Goal: Information Seeking & Learning: Learn about a topic

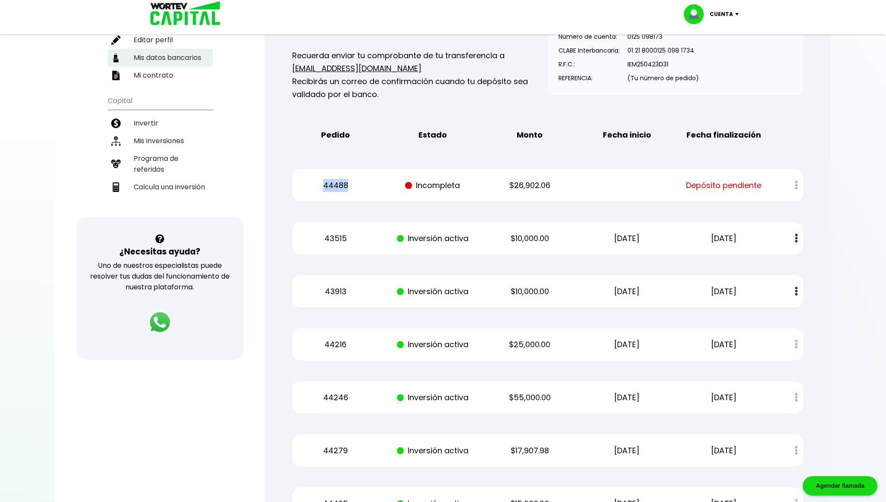
click at [173, 53] on li "Mis datos bancarios" at bounding box center [160, 58] width 105 height 18
select select "Santander"
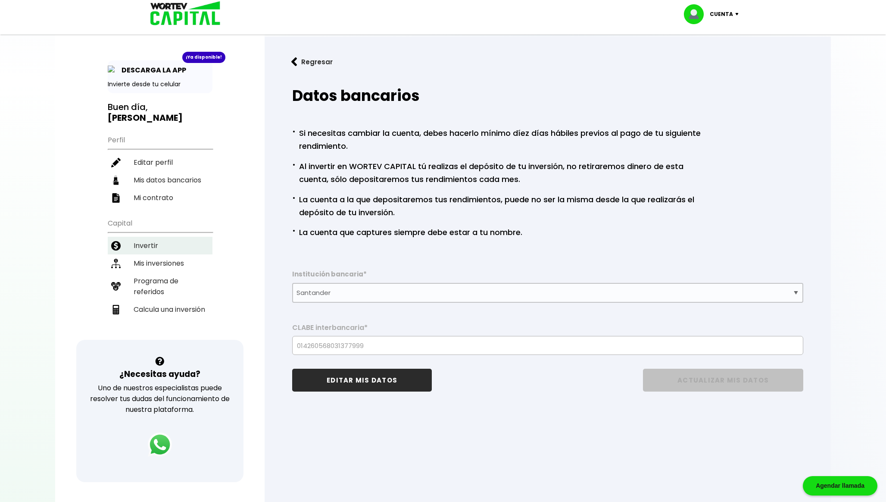
click at [160, 237] on li "Invertir" at bounding box center [160, 246] width 105 height 18
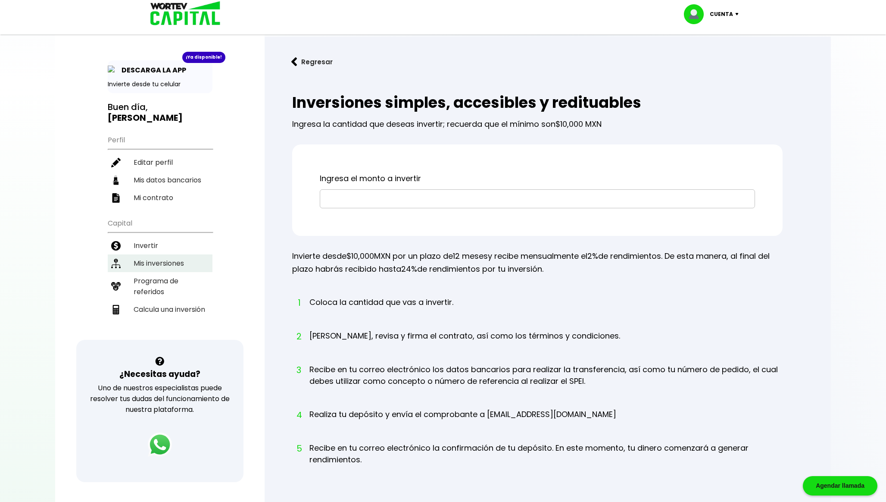
click at [157, 257] on li "Mis inversiones" at bounding box center [160, 263] width 105 height 18
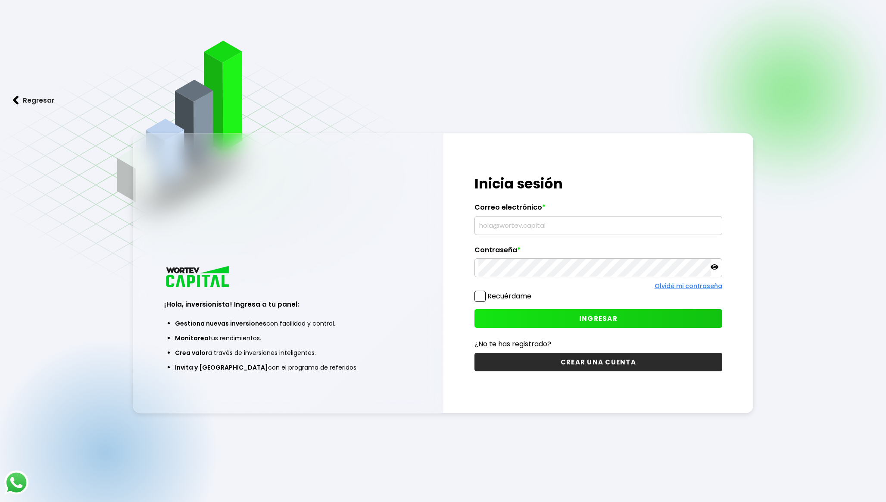
type input "chakon346@hotmail.com"
click at [555, 311] on button "INGRESAR" at bounding box center [598, 318] width 248 height 19
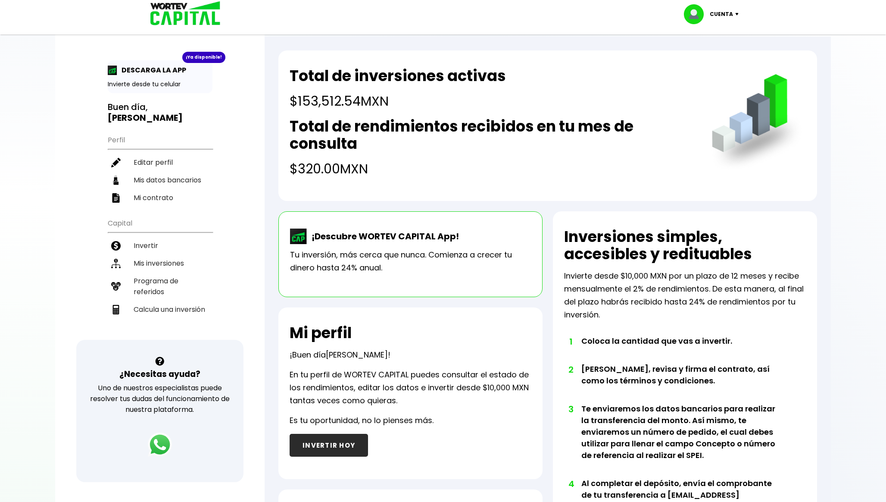
click at [316, 100] on h4 "$153,512.54 MXN" at bounding box center [398, 100] width 216 height 19
click at [166, 242] on li "Invertir" at bounding box center [160, 246] width 105 height 18
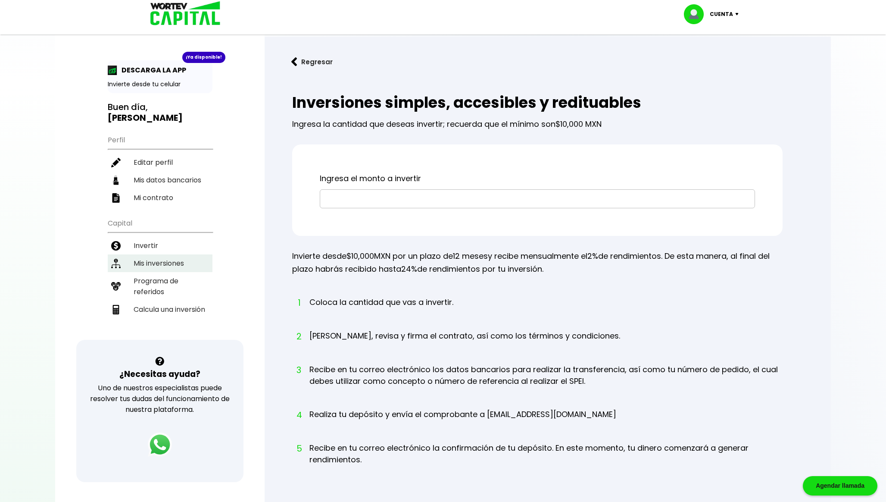
click at [161, 266] on li "Mis inversiones" at bounding box center [160, 263] width 105 height 18
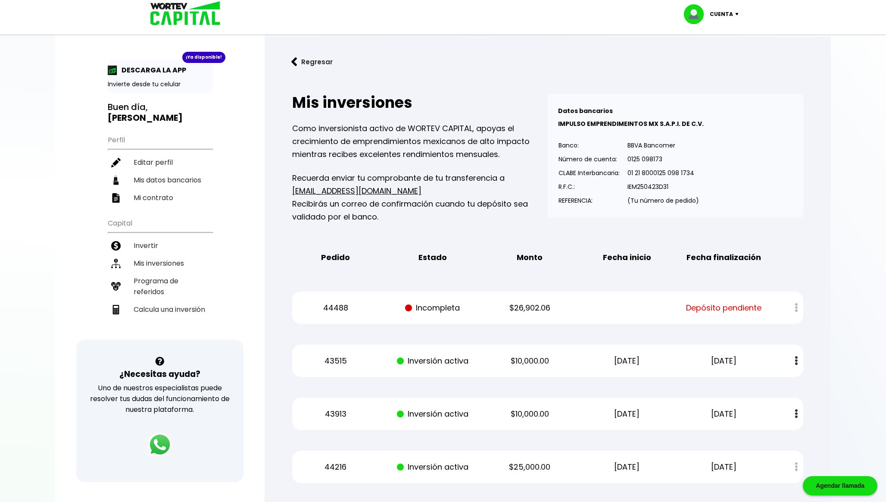
click at [527, 309] on p "$26,902.06" at bounding box center [530, 307] width 82 height 13
copy p "26,902.06"
click at [171, 258] on li "Mis inversiones" at bounding box center [160, 263] width 105 height 18
click at [312, 63] on button "Regresar" at bounding box center [311, 61] width 67 height 23
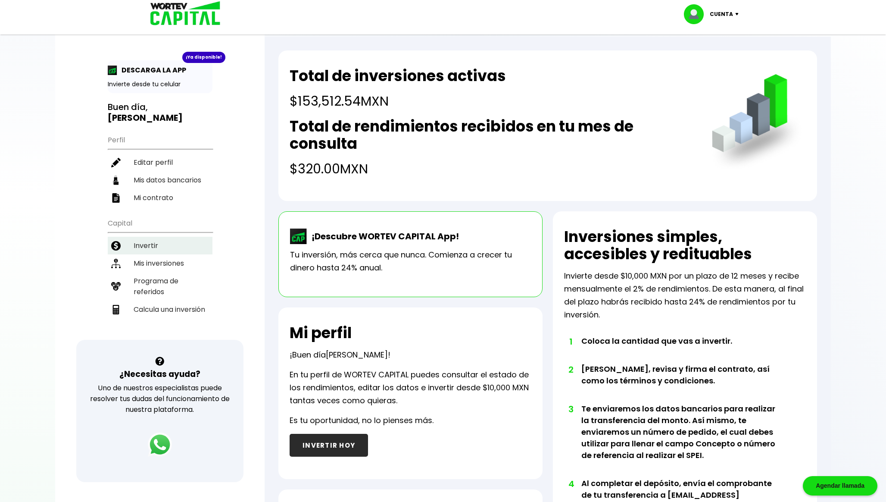
click at [159, 246] on li "Invertir" at bounding box center [160, 246] width 105 height 18
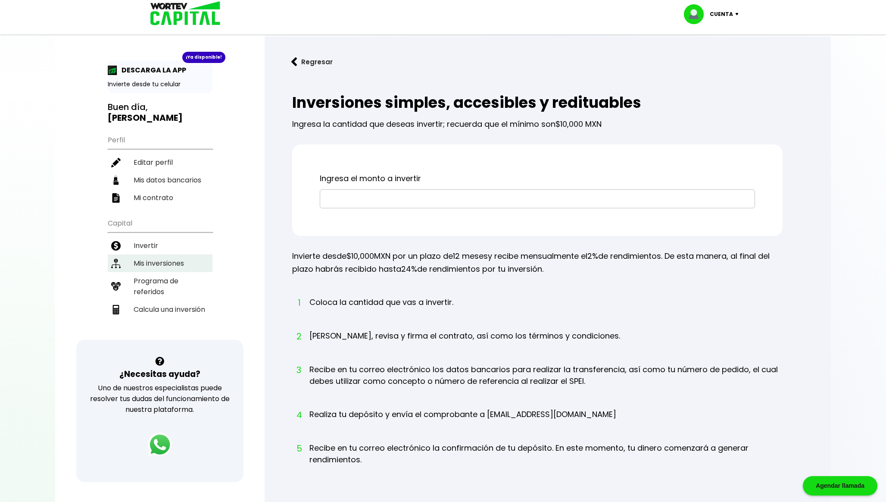
click at [179, 258] on li "Mis inversiones" at bounding box center [160, 263] width 105 height 18
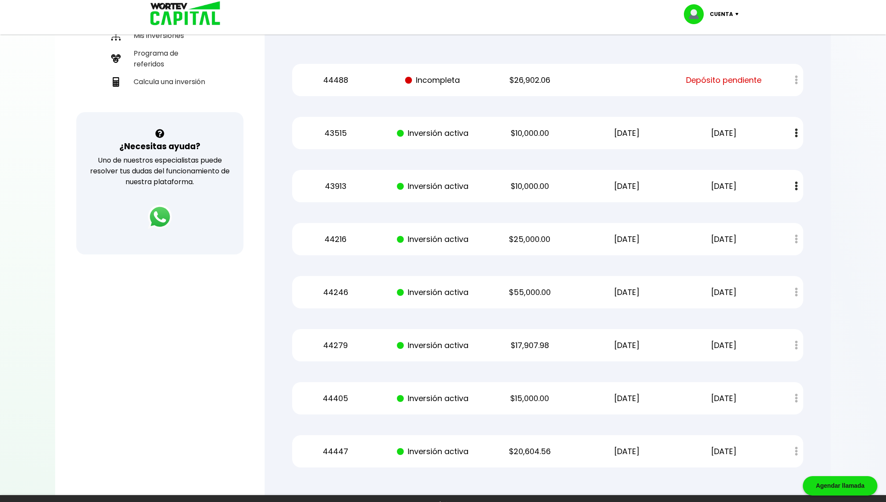
scroll to position [229, 0]
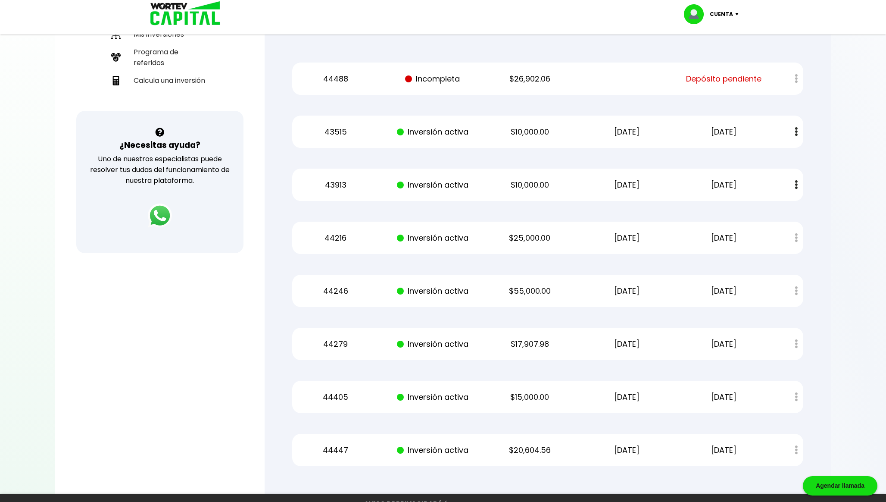
click at [327, 130] on p "43515" at bounding box center [336, 131] width 82 height 13
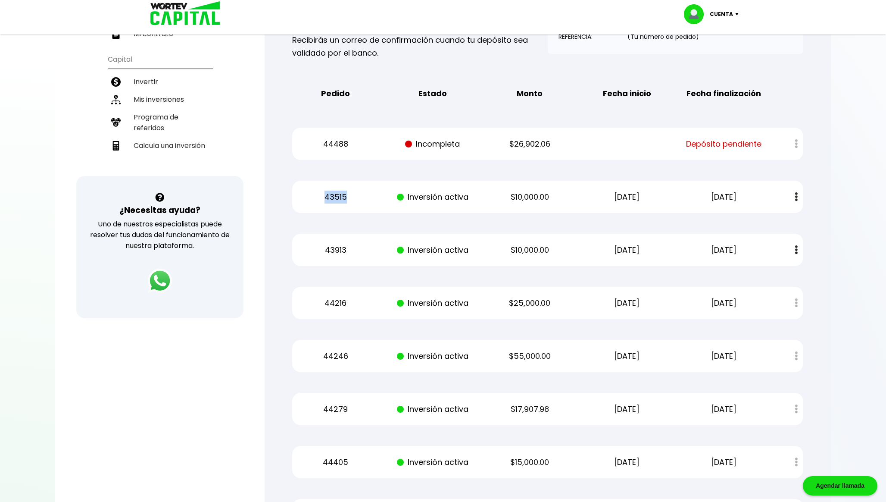
scroll to position [159, 0]
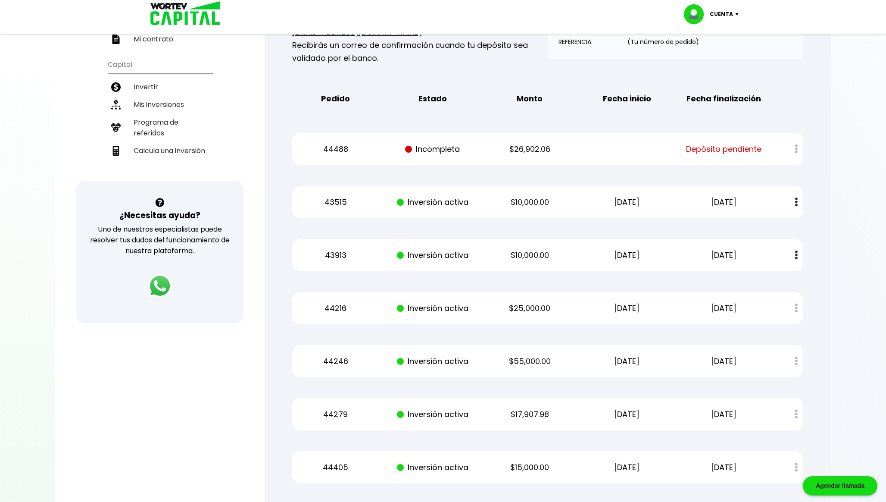
click at [320, 209] on div "43515 Inversión activa $10,000.00 18/07/2025 18/07/2026 Estado de cuenta" at bounding box center [547, 202] width 511 height 32
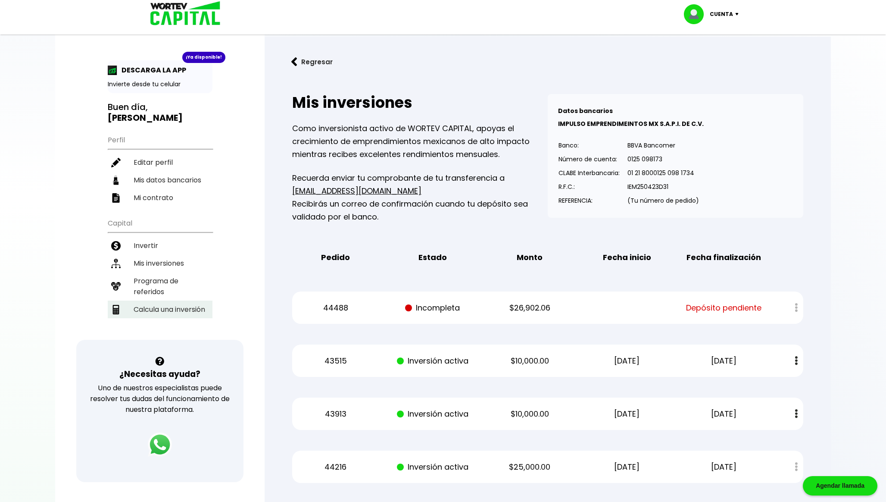
click at [151, 300] on li "Calcula una inversión" at bounding box center [160, 309] width 105 height 18
select select "1"
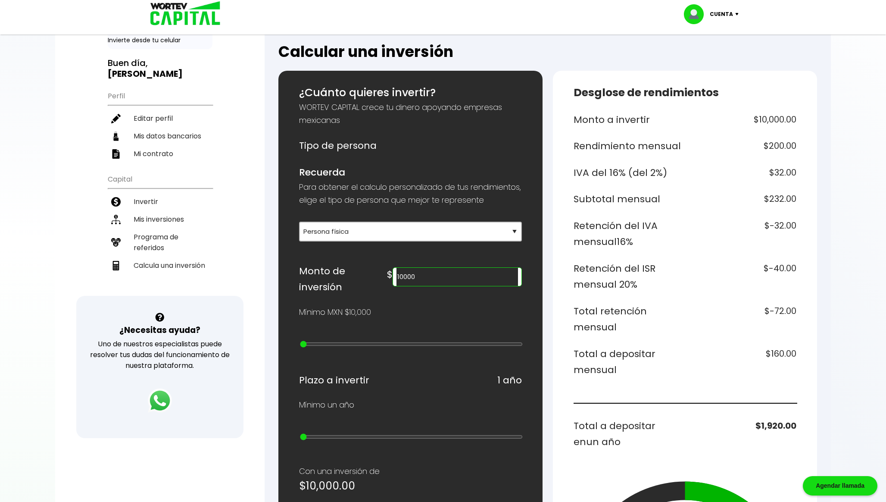
scroll to position [47, 0]
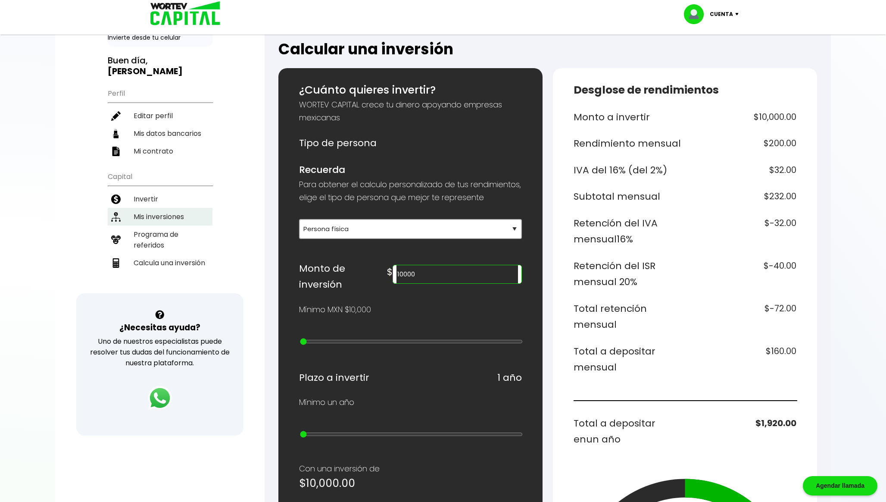
click at [164, 219] on li "Mis inversiones" at bounding box center [160, 217] width 105 height 18
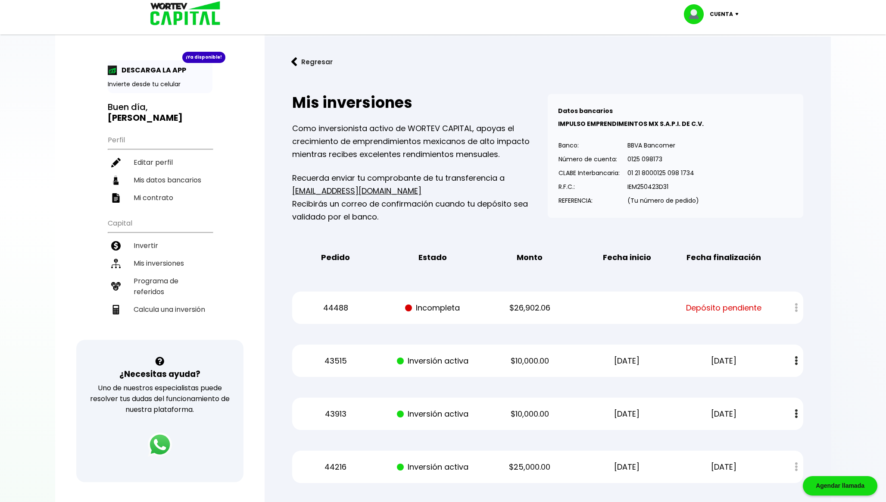
click at [339, 305] on p "44488" at bounding box center [336, 307] width 82 height 13
copy p "44488"
click at [528, 305] on p "$26,902.06" at bounding box center [530, 307] width 82 height 13
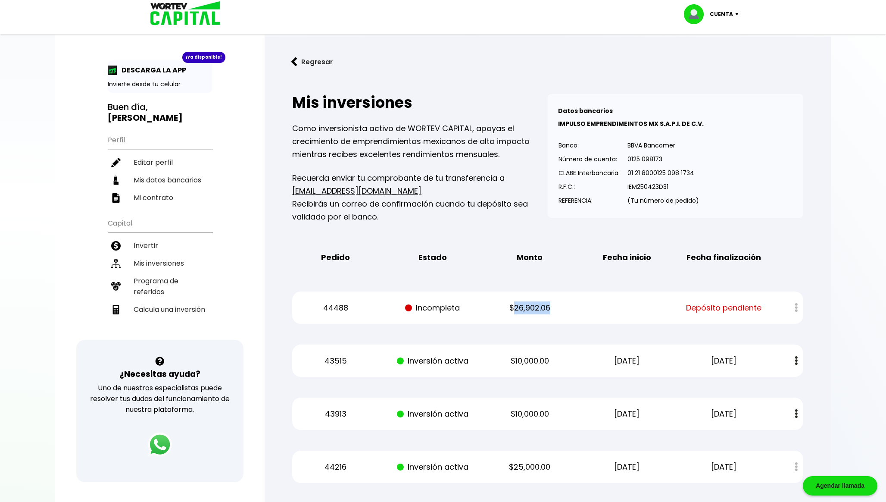
copy p "26,902.06"
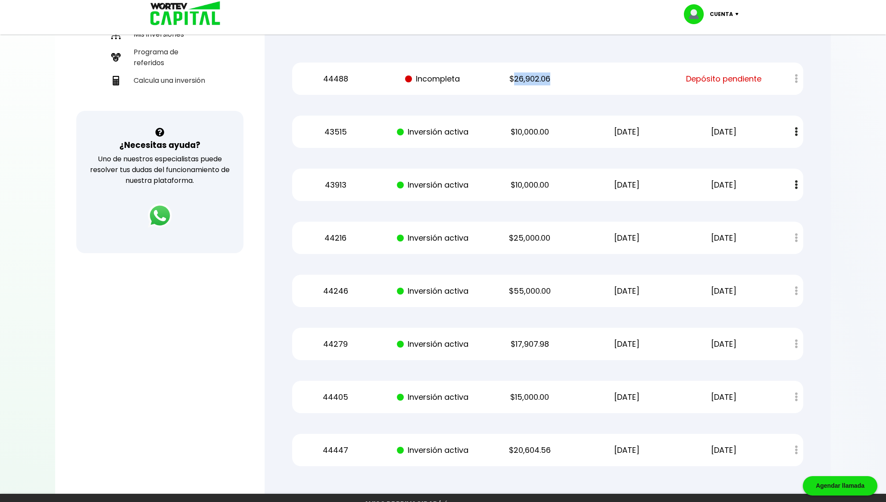
scroll to position [207, 0]
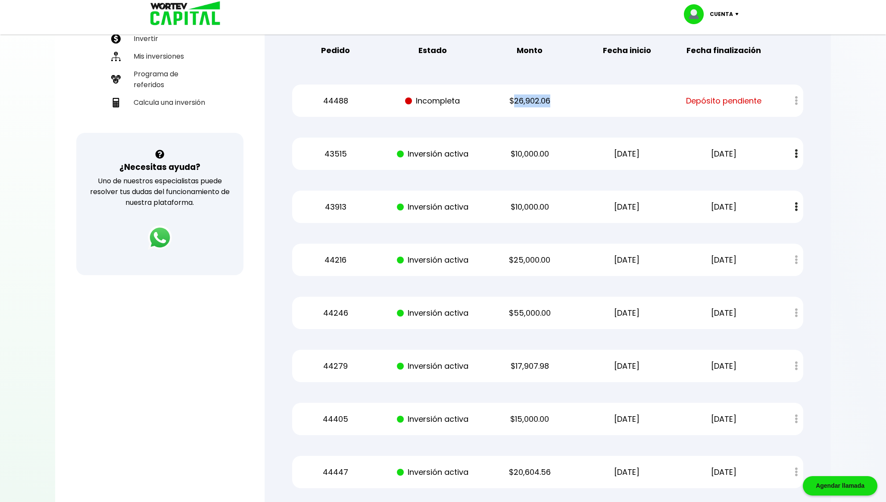
copy p "26,902.06"
click at [187, 96] on li "Calcula una inversión" at bounding box center [160, 102] width 105 height 18
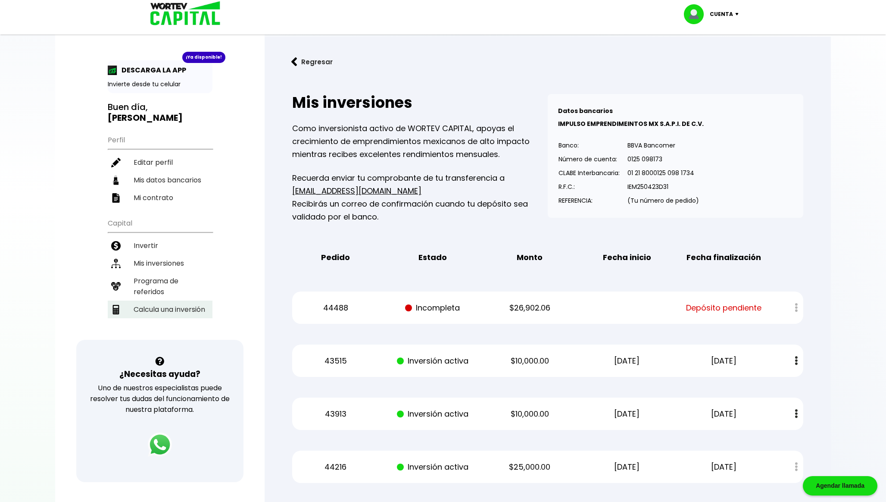
select select "1"
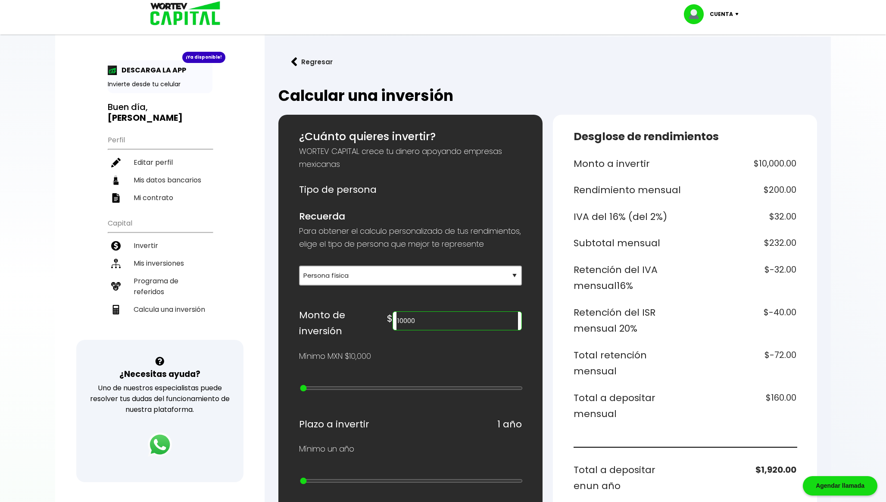
click at [461, 325] on input "10000" at bounding box center [457, 321] width 122 height 18
paste input "2690206"
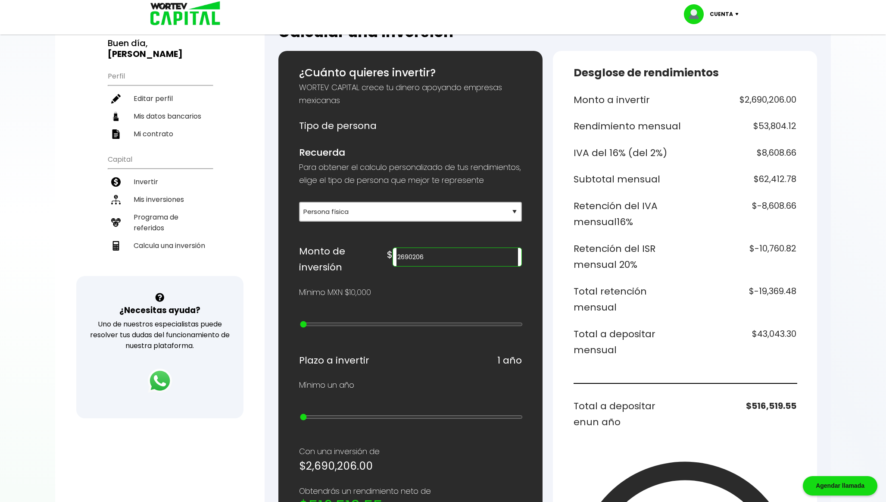
scroll to position [67, 0]
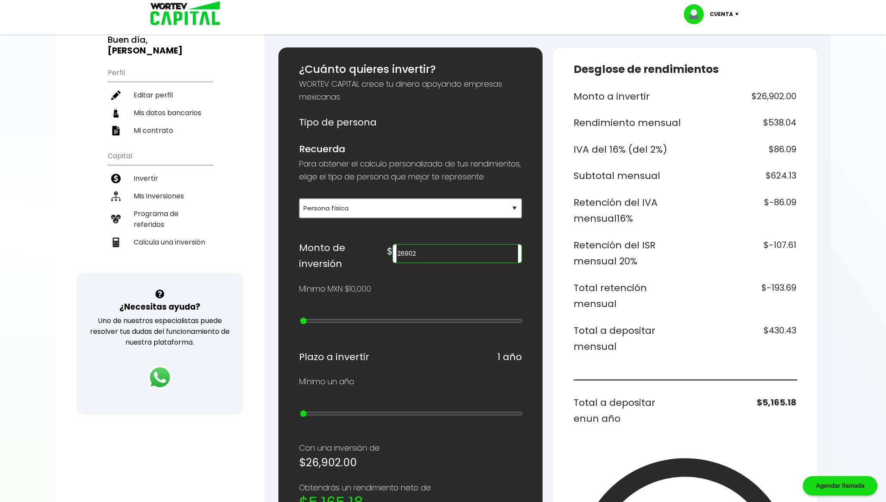
click at [777, 331] on h6 "$430.43" at bounding box center [743, 338] width 108 height 32
copy h6 "430.43"
click at [777, 407] on h6 "$5,165.18" at bounding box center [743, 410] width 108 height 32
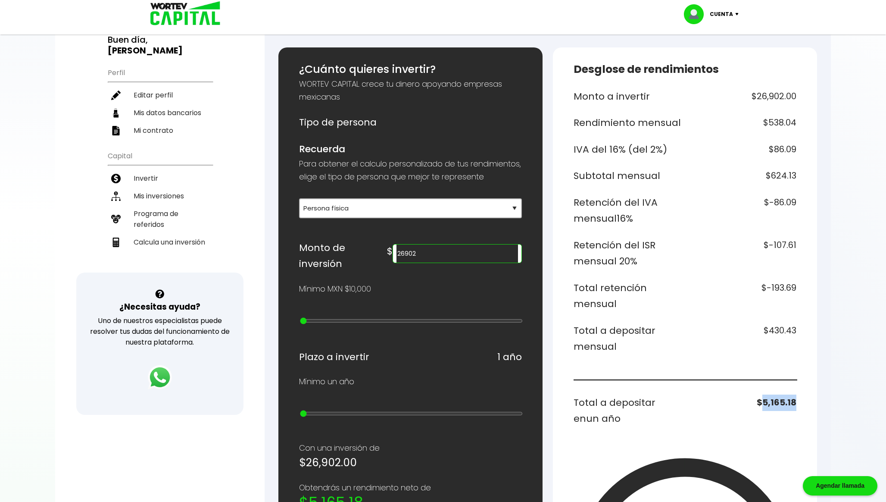
click at [777, 407] on h6 "$5,165.18" at bounding box center [743, 410] width 108 height 32
copy h6 "5,165.18"
click at [458, 262] on input "26902" at bounding box center [457, 253] width 122 height 18
type input "366700"
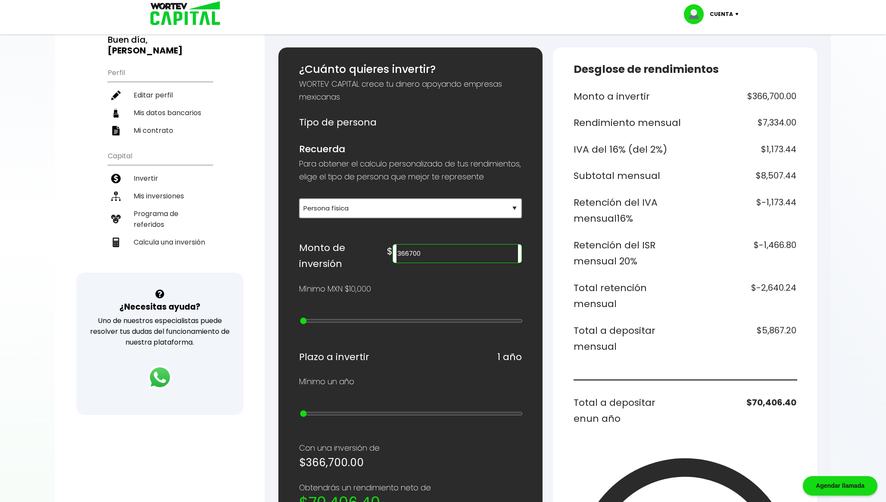
click at [618, 182] on h6 "Subtotal mensual" at bounding box center [627, 176] width 108 height 16
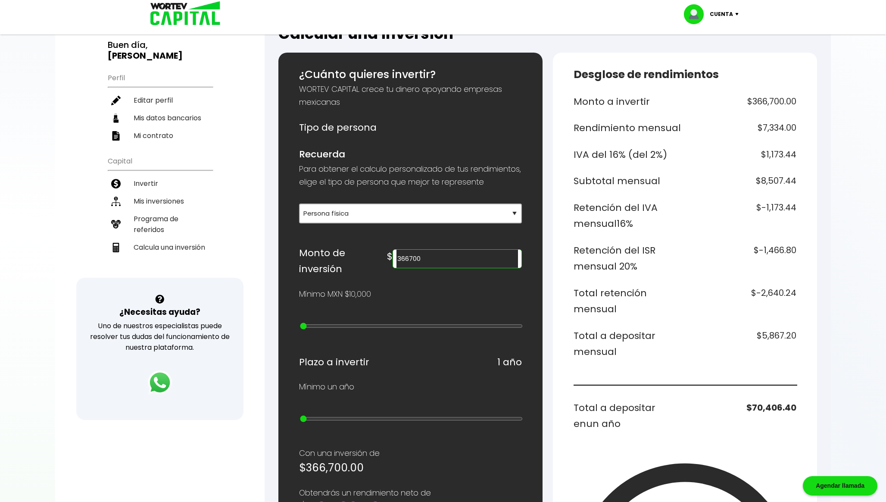
scroll to position [60, 0]
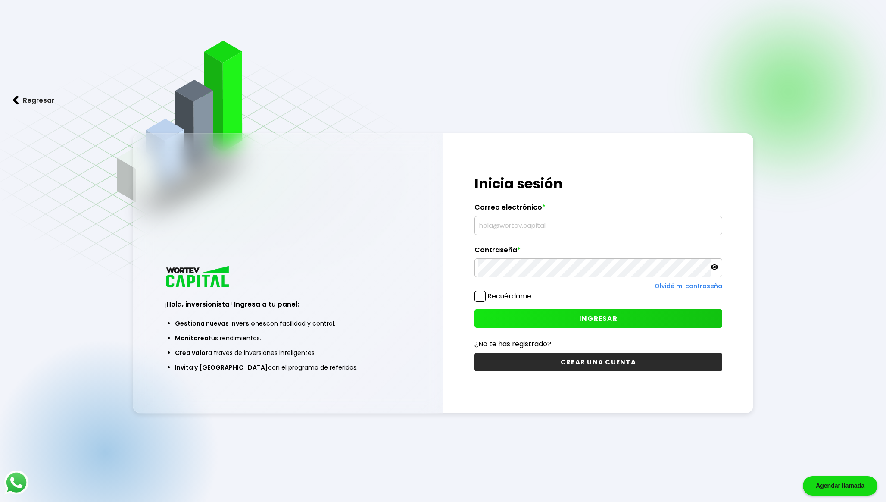
type input "chakon346@hotmail.com"
click at [654, 315] on button "INGRESAR" at bounding box center [598, 318] width 248 height 19
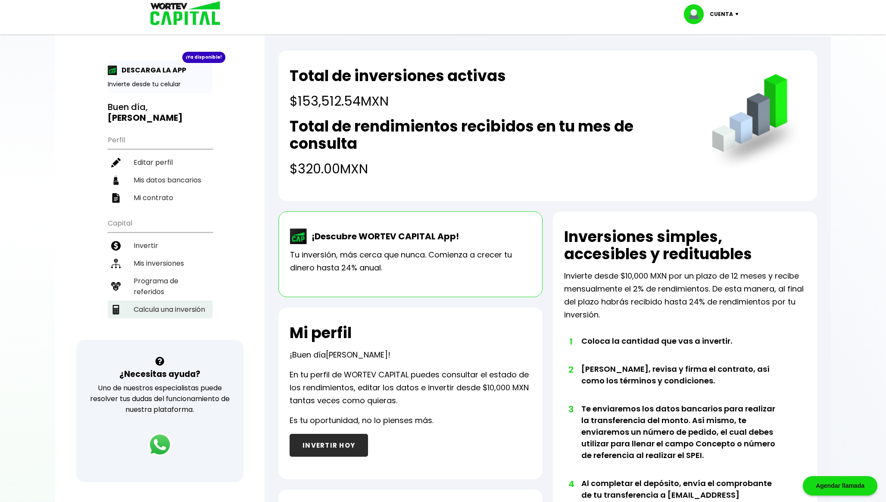
click at [165, 303] on li "Calcula una inversión" at bounding box center [160, 309] width 105 height 18
select select "1"
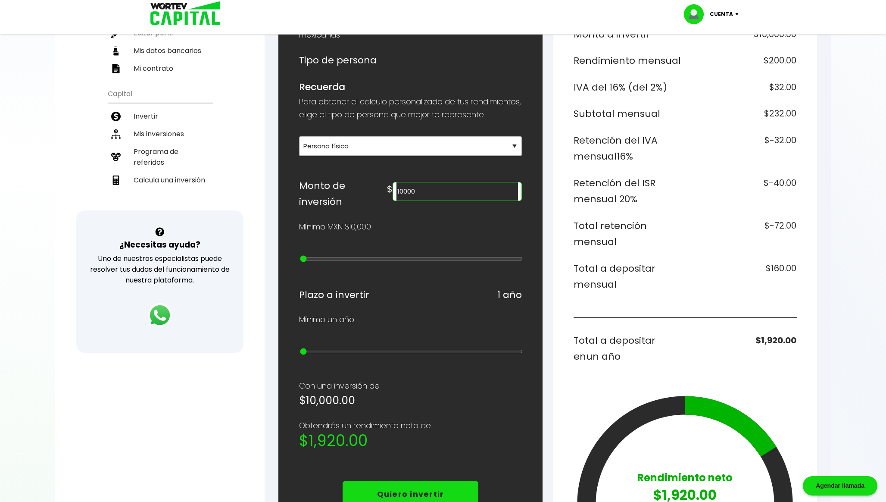
scroll to position [133, 0]
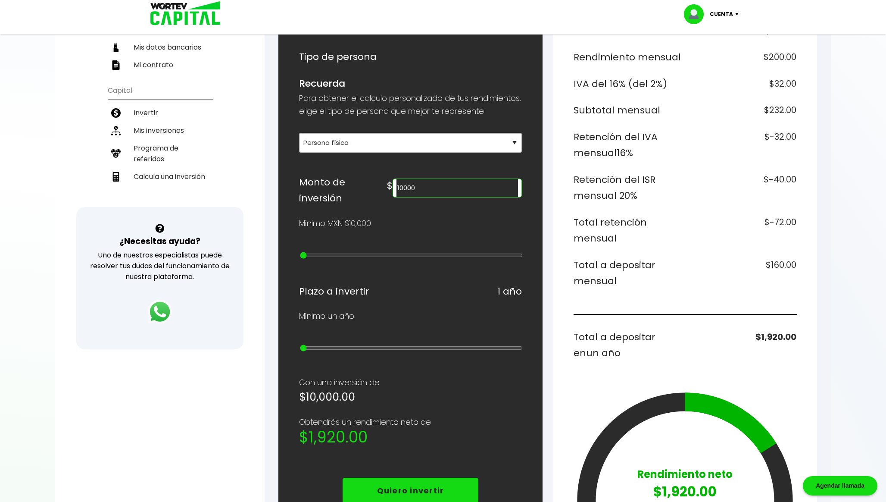
click at [477, 189] on div "10000" at bounding box center [457, 187] width 129 height 19
click at [467, 197] on input "10000" at bounding box center [457, 188] width 122 height 18
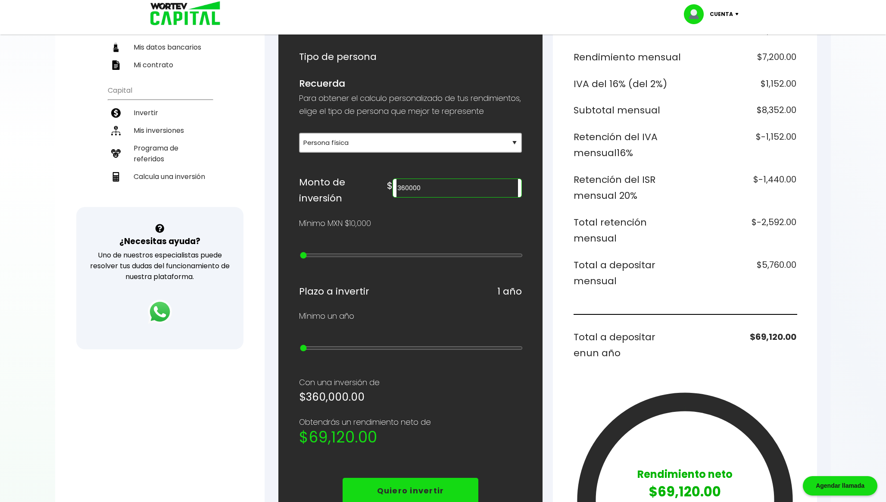
type input "360000"
click at [768, 262] on h6 "$5,760.00" at bounding box center [743, 273] width 108 height 32
click at [768, 263] on h6 "$5,760.00" at bounding box center [743, 273] width 108 height 32
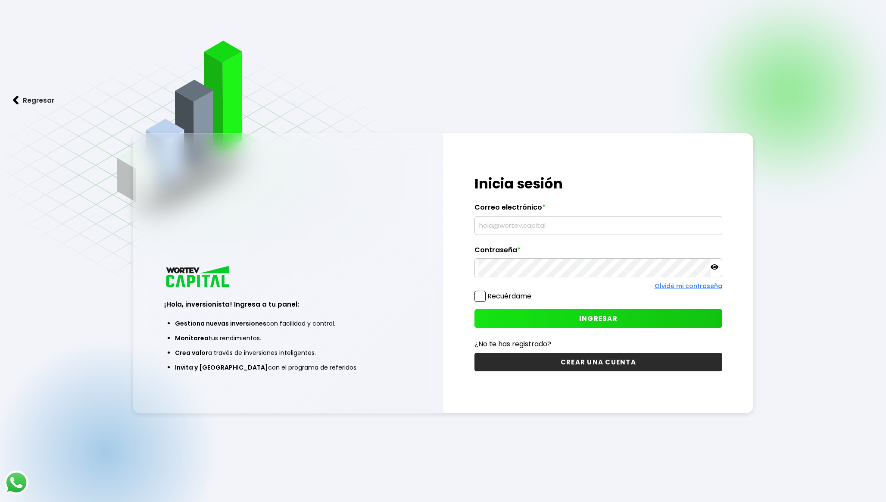
type input "chakon346@hotmail.com"
click at [548, 313] on button "INGRESAR" at bounding box center [598, 318] width 248 height 19
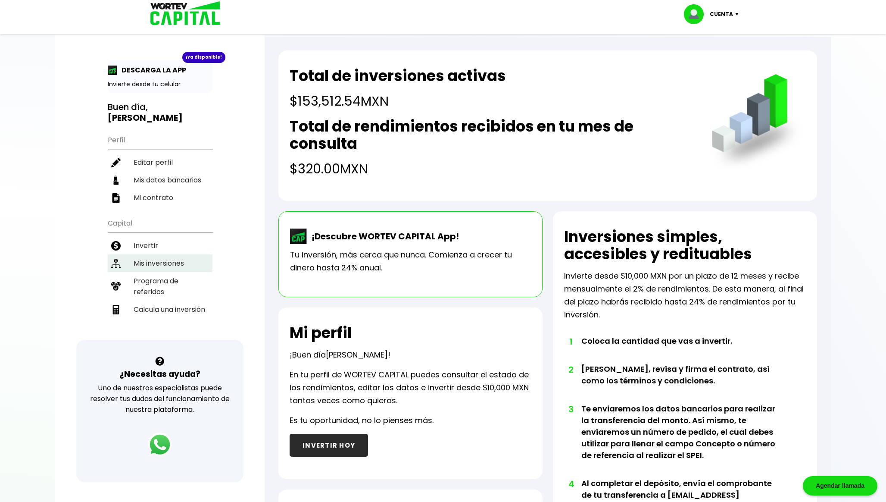
click at [168, 262] on li "Mis inversiones" at bounding box center [160, 263] width 105 height 18
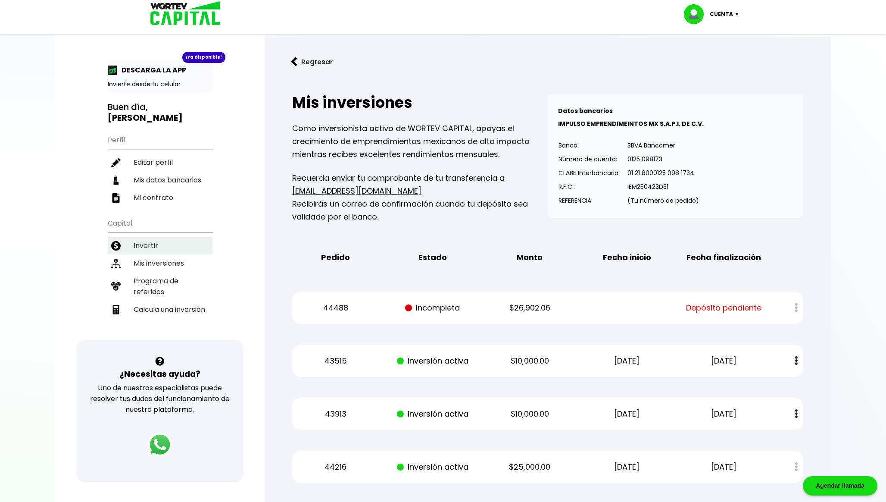
click at [160, 247] on li "Invertir" at bounding box center [160, 246] width 105 height 18
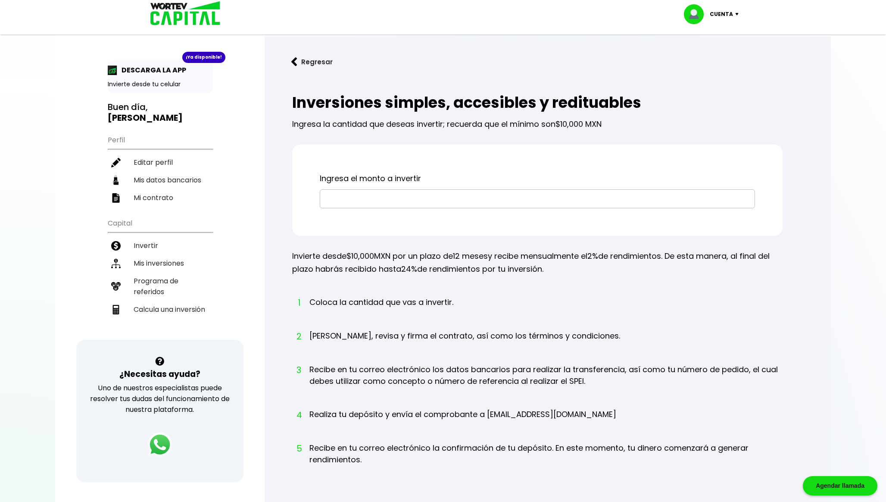
click at [365, 201] on input "text" at bounding box center [537, 199] width 427 height 18
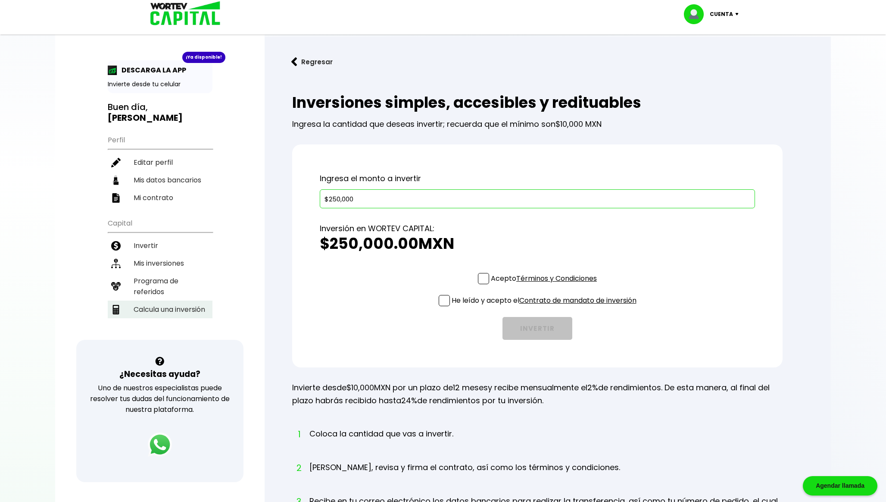
type input "$250,000"
click at [188, 310] on li "Calcula una inversión" at bounding box center [160, 309] width 105 height 18
select select "1"
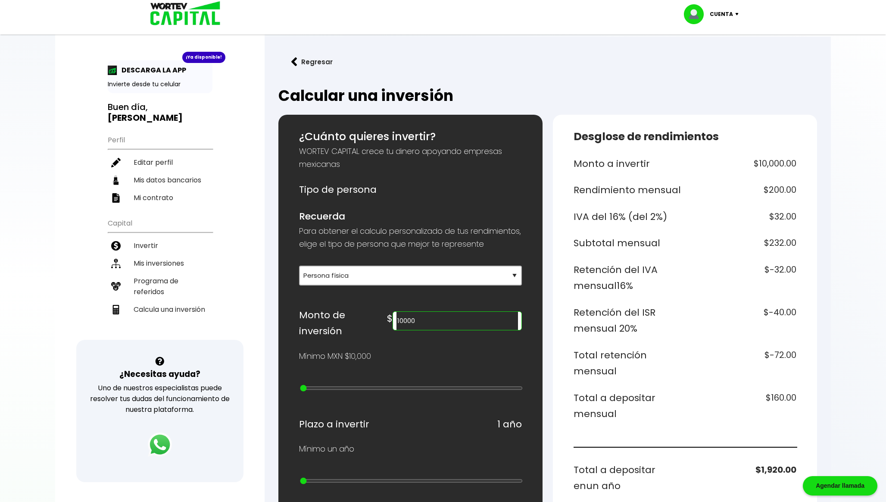
click at [474, 326] on input "10000" at bounding box center [457, 321] width 122 height 18
type input "3"
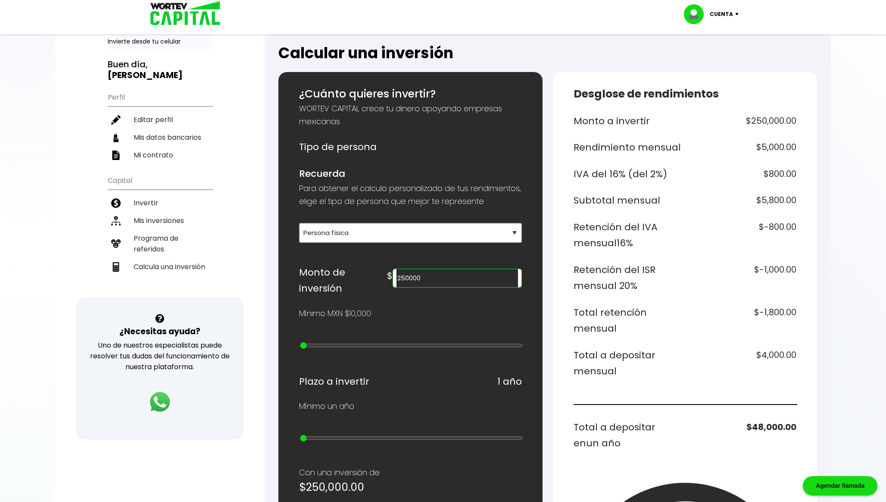
scroll to position [56, 0]
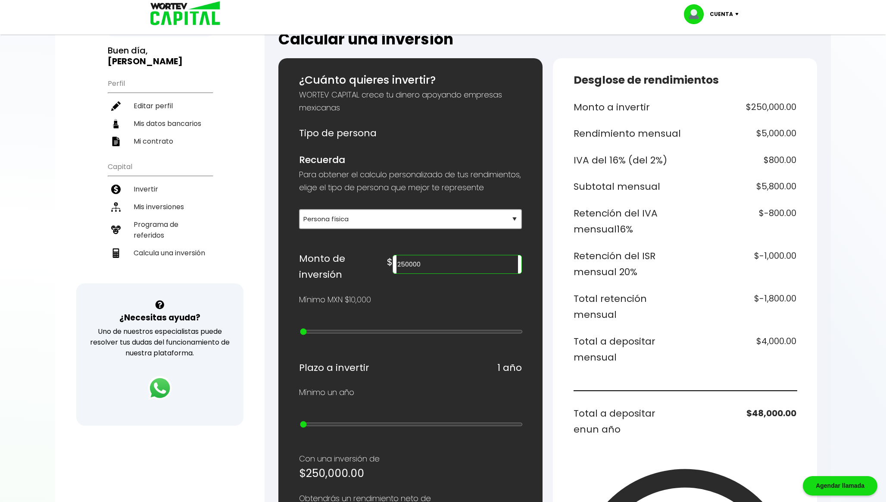
click at [634, 325] on div "Monto a invertir $250,000.00 Rendimiento mensual $5,000.00 IVA del 16% (del 2%)…" at bounding box center [684, 395] width 223 height 592
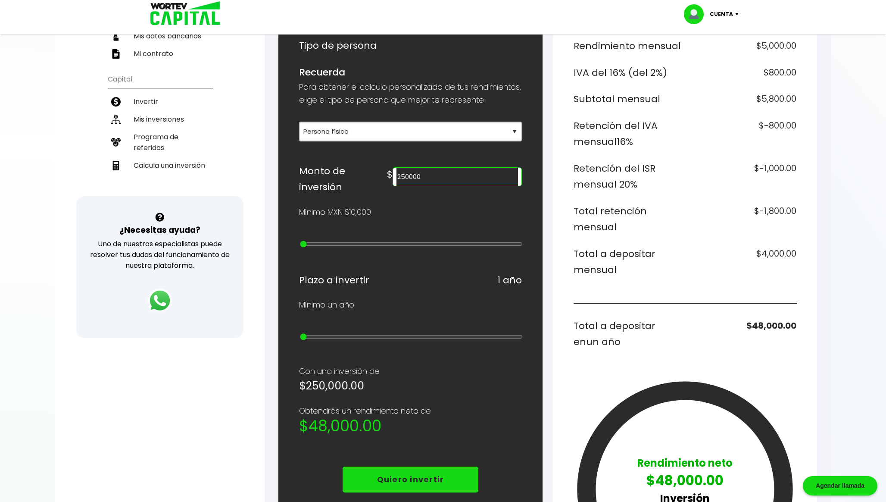
scroll to position [140, 0]
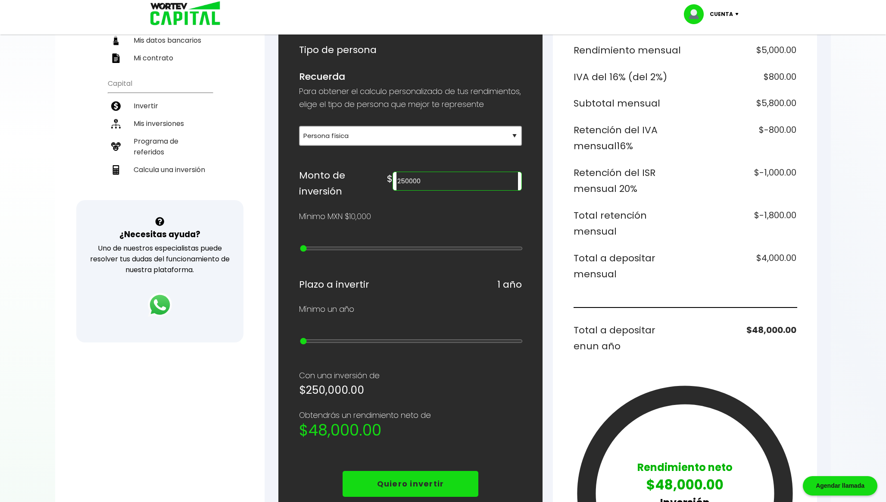
click at [722, 16] on p "Cuenta" at bounding box center [721, 14] width 23 height 13
click at [626, 154] on div "Monto a invertir $250,000.00 Rendimiento mensual $5,000.00 IVA del 16% (del 2%)…" at bounding box center [684, 312] width 223 height 592
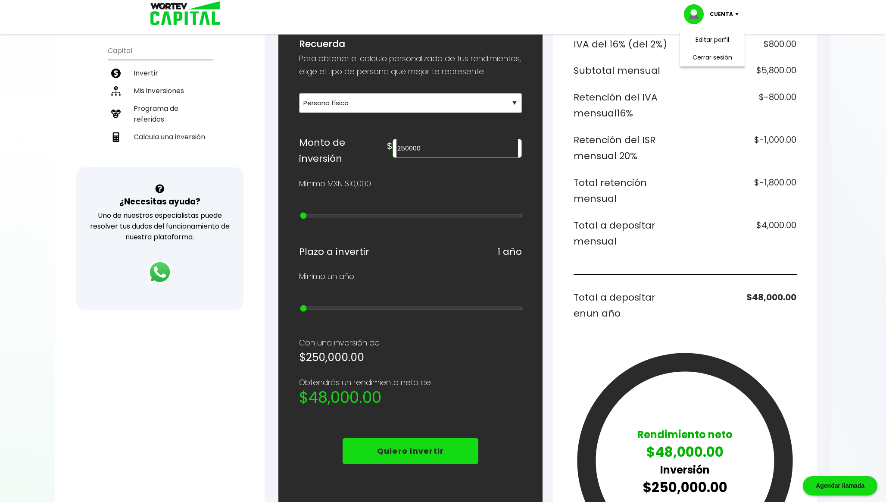
scroll to position [152, 0]
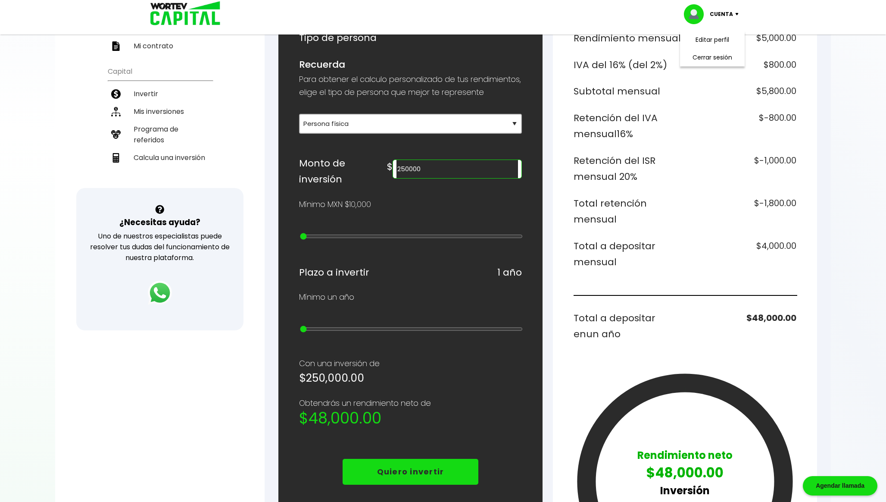
click at [488, 178] on input "250000" at bounding box center [457, 169] width 122 height 18
type input "540000"
click at [674, 196] on h6 "Total retención mensual" at bounding box center [627, 211] width 108 height 32
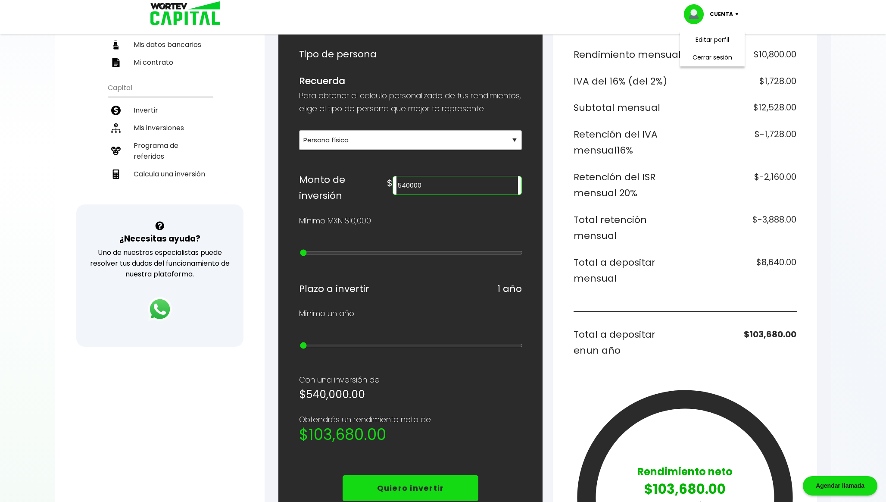
scroll to position [128, 0]
